Goal: Task Accomplishment & Management: Use online tool/utility

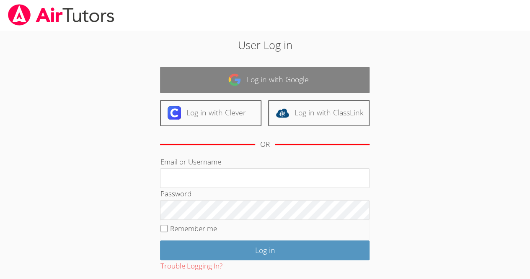
click at [313, 72] on link "Log in with Google" at bounding box center [264, 80] width 209 height 26
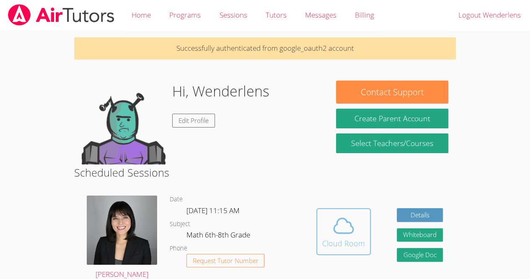
click at [358, 240] on div "Cloud Room" at bounding box center [343, 243] width 43 height 12
click at [357, 240] on div "Cloud Room" at bounding box center [343, 243] width 43 height 12
click at [355, 233] on span at bounding box center [343, 225] width 43 height 23
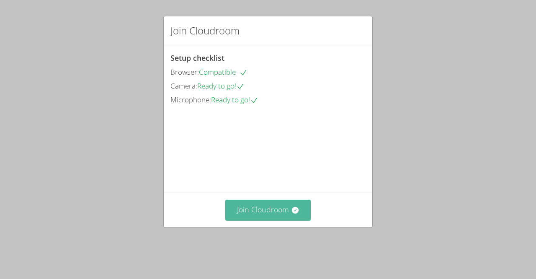
click at [259, 220] on button "Join Cloudroom" at bounding box center [268, 209] width 86 height 21
click at [292, 214] on icon at bounding box center [295, 210] width 8 height 8
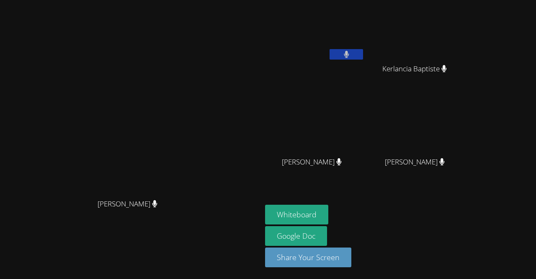
click at [176, 96] on video at bounding box center [131, 123] width 126 height 144
click at [320, 215] on button "Whiteboard" at bounding box center [296, 214] width 63 height 20
click at [365, 48] on video at bounding box center [315, 31] width 100 height 56
click at [351, 54] on icon at bounding box center [346, 54] width 9 height 7
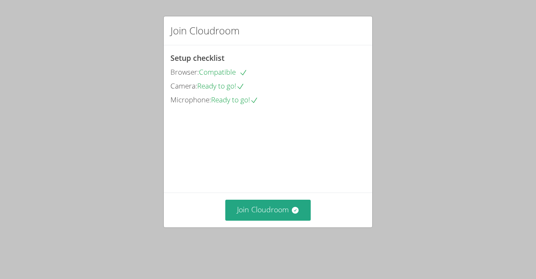
click at [285, 205] on div "Join Cloudroom" at bounding box center [268, 209] width 209 height 34
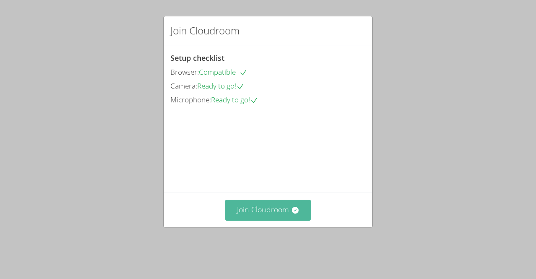
click at [273, 217] on button "Join Cloudroom" at bounding box center [268, 209] width 86 height 21
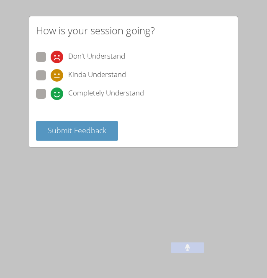
click at [90, 75] on span "Kinda Understand" at bounding box center [97, 75] width 58 height 13
click at [58, 75] on input "Kinda Understand" at bounding box center [54, 73] width 7 height 7
radio input "true"
click at [85, 117] on div "Submit Feedback" at bounding box center [133, 131] width 209 height 34
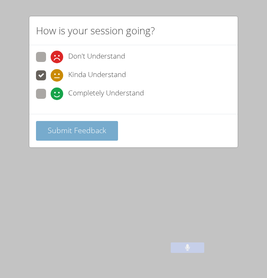
click at [86, 129] on span "Submit Feedback" at bounding box center [77, 130] width 59 height 10
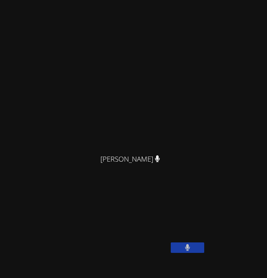
click at [225, 275] on div "Kirsten Marino Kirsten Marino Wenderlens Demosthene Jestin Chery Jestin Chery K…" at bounding box center [133, 139] width 267 height 278
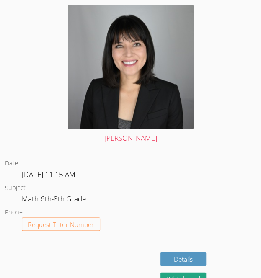
scroll to position [237, 0]
